Goal: Obtain resource: Obtain resource

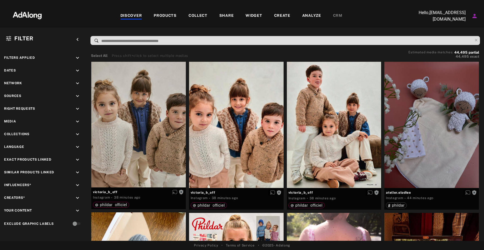
click at [133, 12] on div "DISCOVER PRODUCTS COLLECT SHARE WIDGET CREATE ANALYZE CRM" at bounding box center [231, 16] width 361 height 18
click at [134, 17] on div "DISCOVER" at bounding box center [132, 16] width 22 height 6
click at [231, 163] on div "Get rights" at bounding box center [236, 125] width 95 height 126
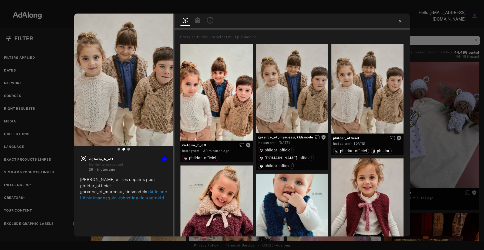
click at [399, 20] on icon at bounding box center [400, 21] width 4 height 4
